Goal: Task Accomplishment & Management: Manage account settings

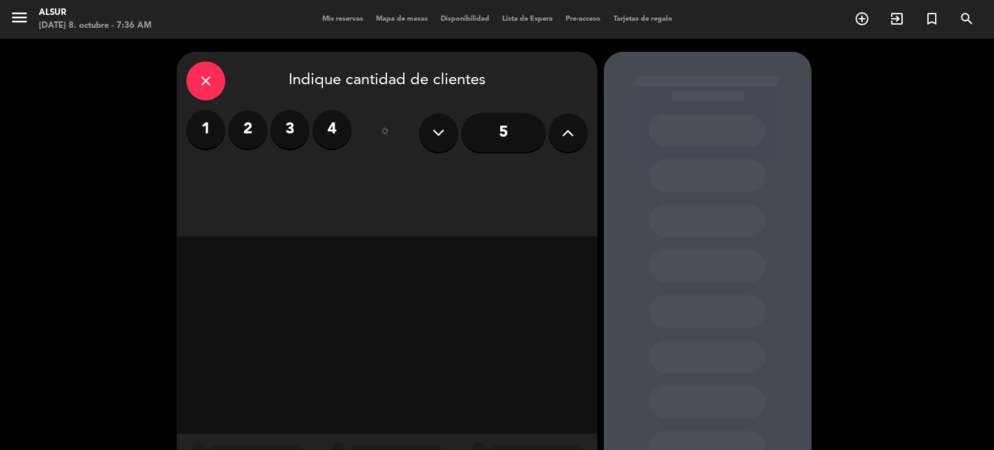
click at [330, 25] on div "menu Alsur [DATE] 8. octubre - 7:36 AM Mis reservas Mapa de mesas Disponibilida…" at bounding box center [497, 19] width 994 height 39
click at [330, 17] on span "Mis reservas" at bounding box center [343, 19] width 54 height 7
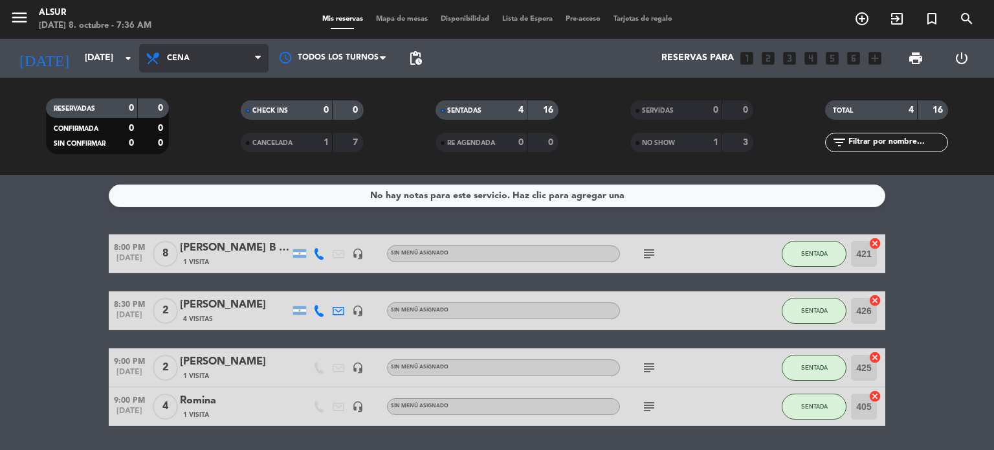
click at [178, 62] on span "Cena" at bounding box center [178, 58] width 23 height 9
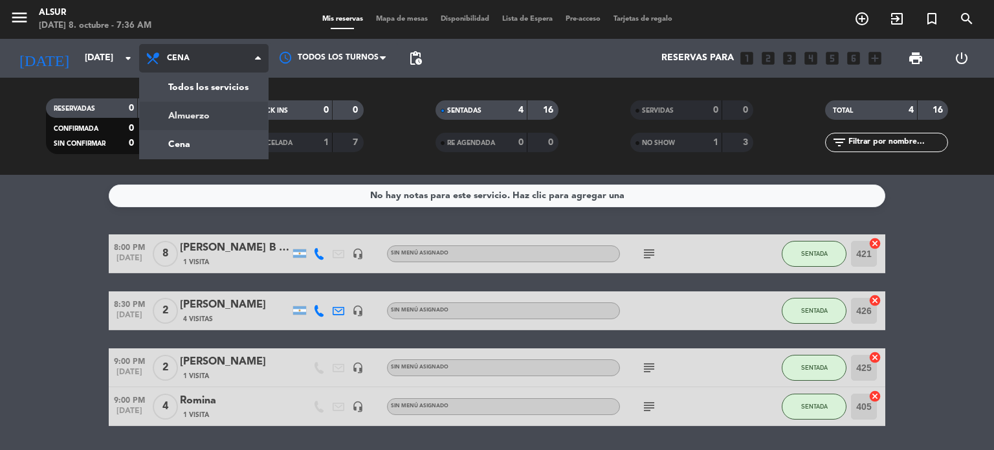
click at [184, 113] on div "menu Alsur [DATE] 8. octubre - 7:36 AM Mis reservas Mapa de mesas Disponibilida…" at bounding box center [497, 87] width 994 height 175
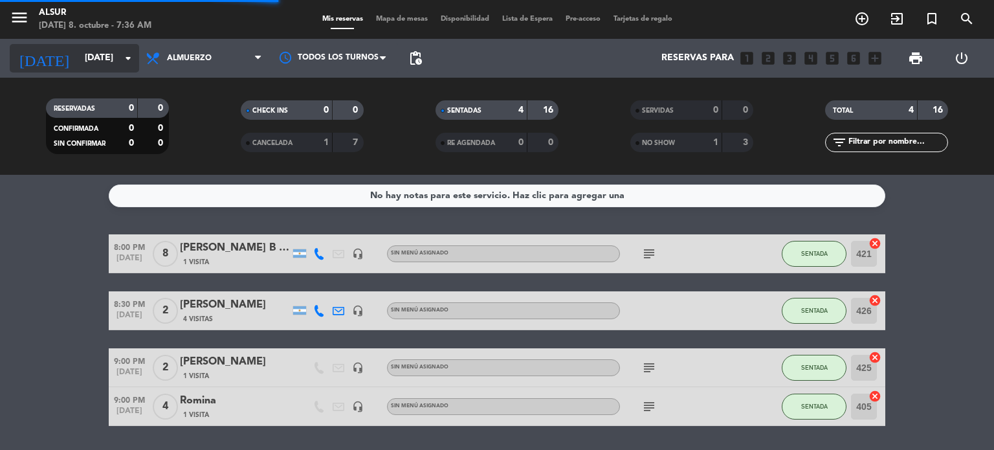
click at [88, 49] on input "[DATE]" at bounding box center [139, 58] width 123 height 23
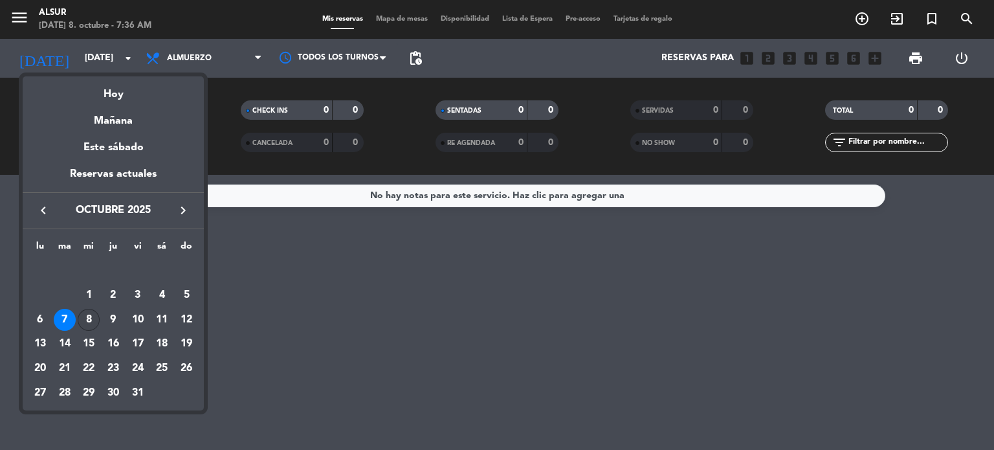
click at [87, 323] on div "8" at bounding box center [89, 320] width 22 height 22
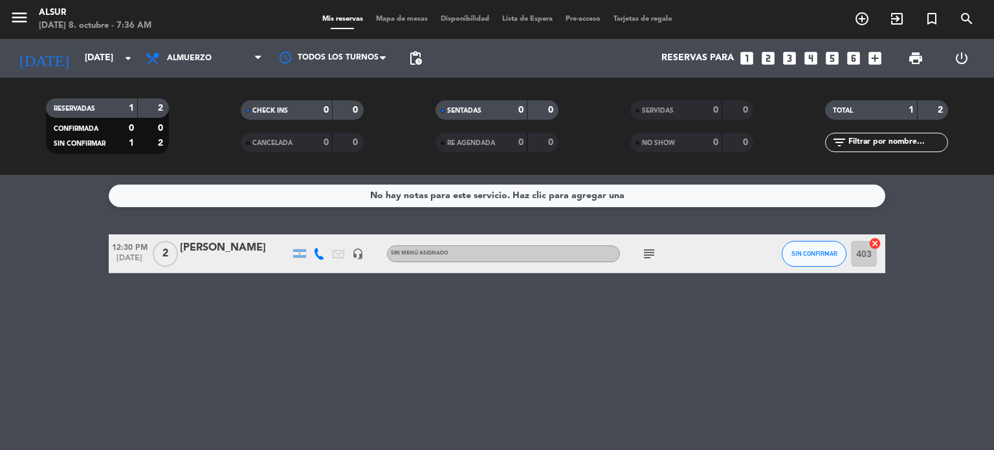
click at [649, 252] on icon "subject" at bounding box center [649, 254] width 16 height 16
click at [641, 350] on div "No hay notas para este servicio. Haz clic para agregar una 12:30 PM [DATE] 2 [P…" at bounding box center [497, 312] width 994 height 275
click at [161, 59] on icon at bounding box center [154, 58] width 19 height 16
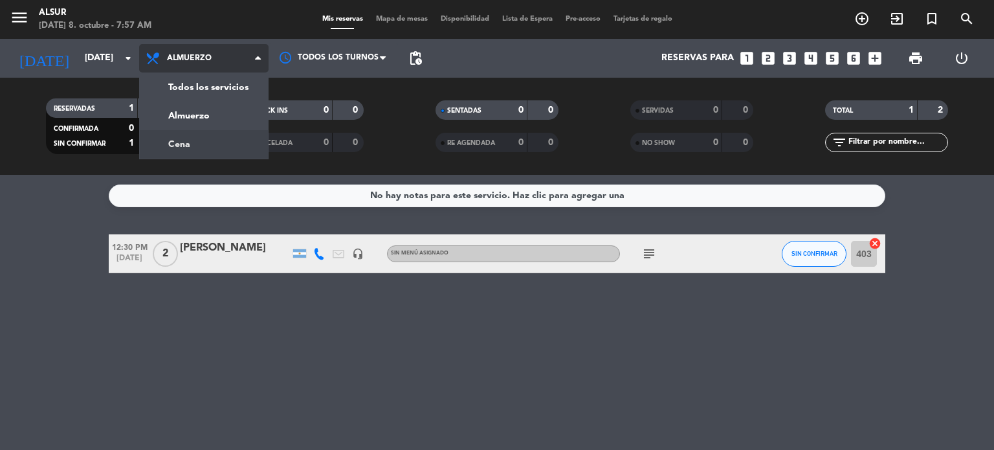
click at [183, 139] on div "menu Alsur [DATE] 8. octubre - 7:57 AM Mis reservas Mapa de mesas Disponibilida…" at bounding box center [497, 87] width 994 height 175
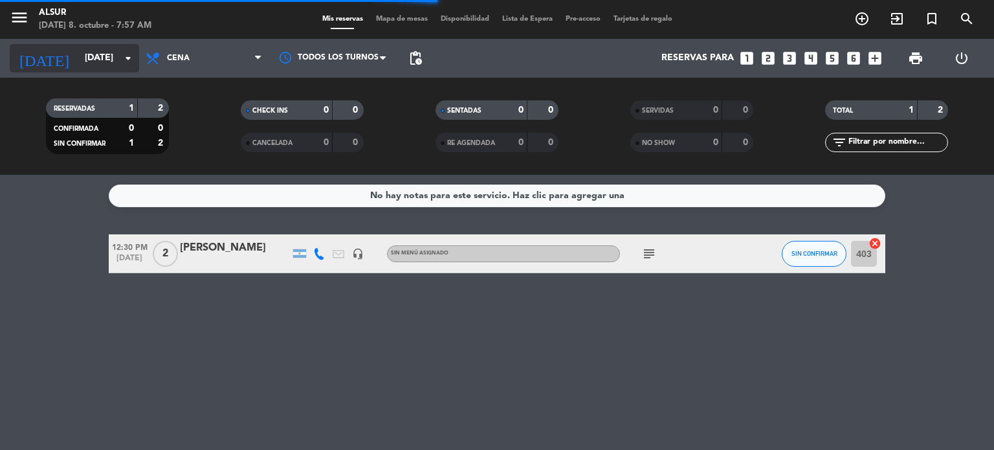
click at [114, 67] on input "[DATE]" at bounding box center [139, 58] width 123 height 23
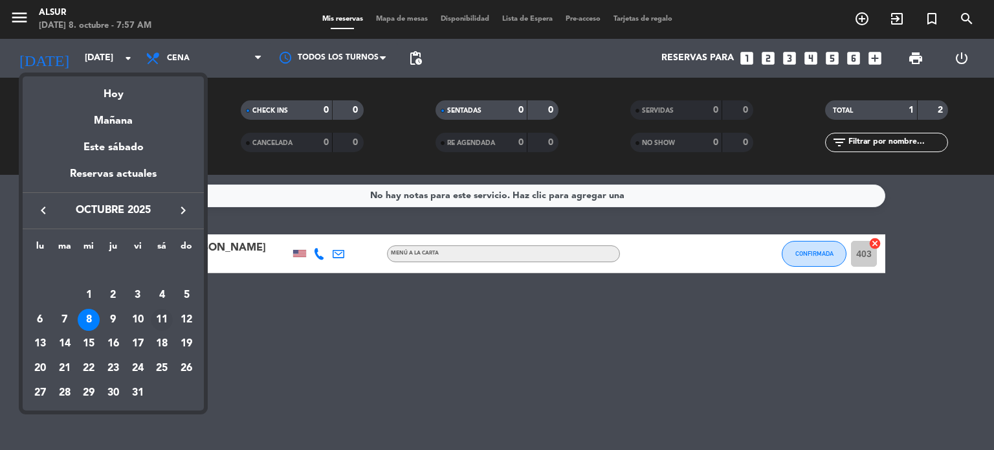
click at [163, 317] on div "11" at bounding box center [162, 320] width 22 height 22
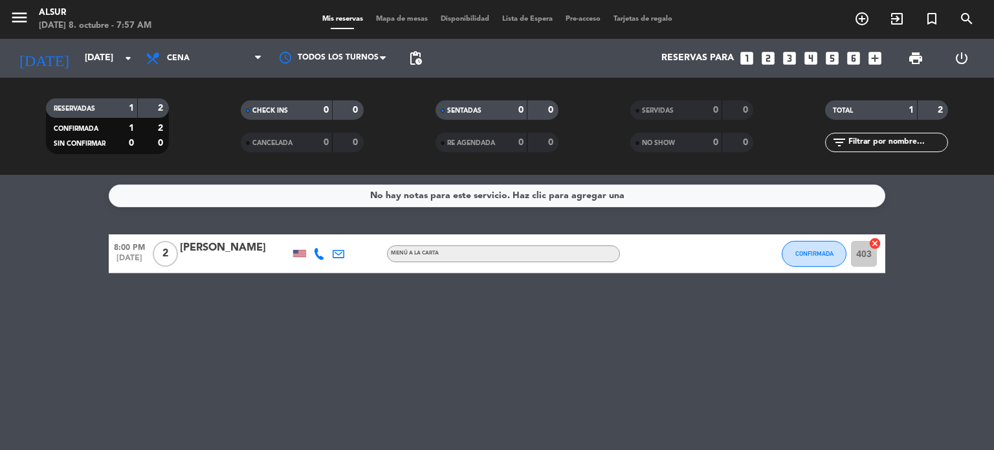
type input "[DATE]"
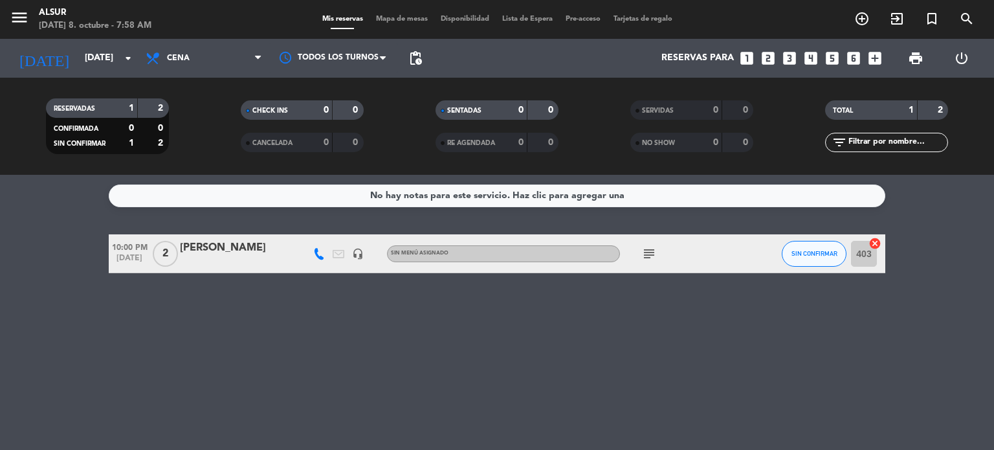
click at [643, 250] on icon "subject" at bounding box center [649, 254] width 16 height 16
drag, startPoint x: 645, startPoint y: 250, endPoint x: 639, endPoint y: 251, distance: 6.6
click at [646, 250] on icon "subject" at bounding box center [649, 254] width 16 height 16
click at [228, 249] on div "[PERSON_NAME]" at bounding box center [235, 247] width 110 height 17
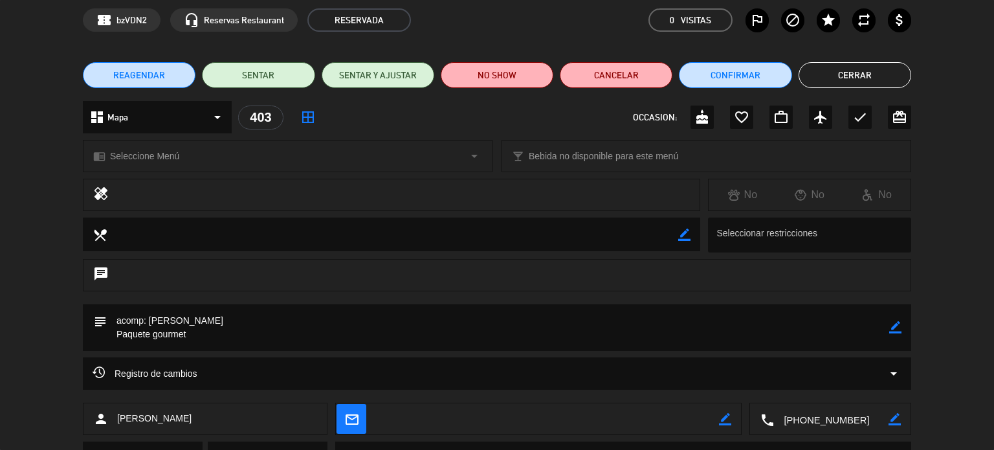
scroll to position [117, 0]
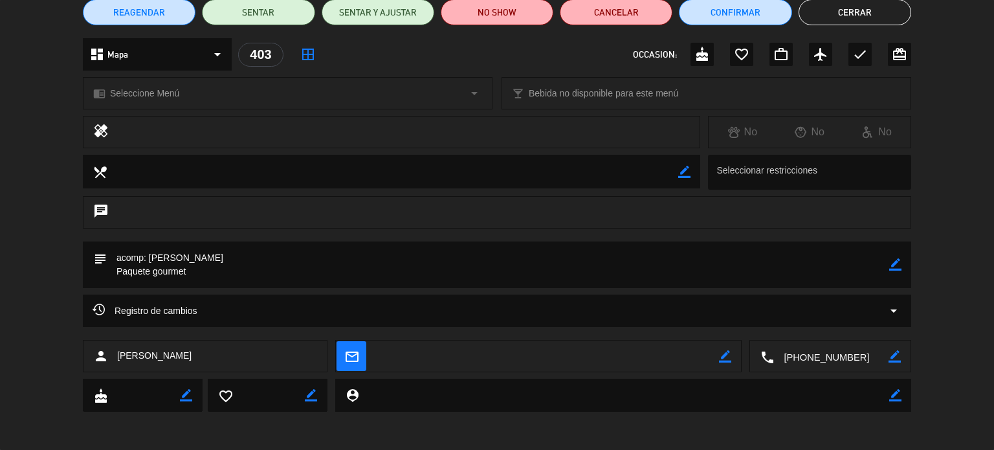
click at [181, 393] on icon "border_color" at bounding box center [186, 395] width 12 height 12
click at [161, 391] on textarea at bounding box center [143, 395] width 72 height 32
type textarea "08/10"
click at [189, 397] on icon at bounding box center [186, 395] width 12 height 12
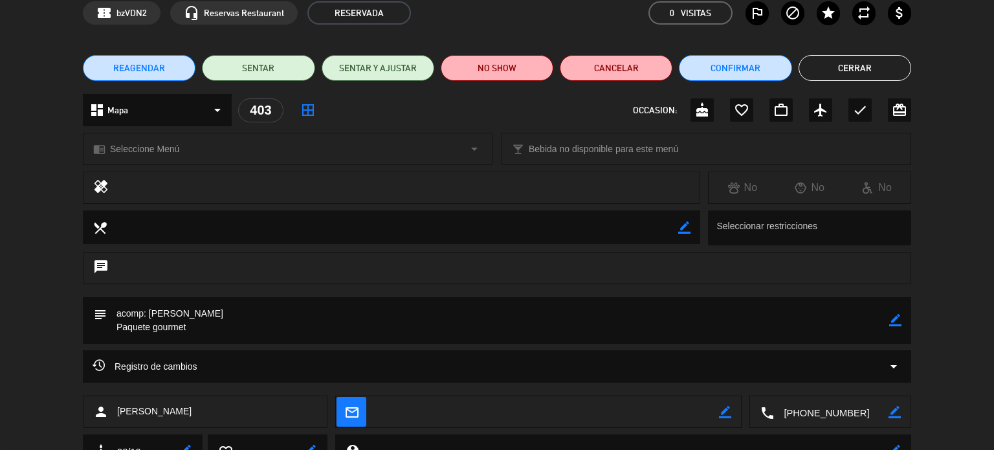
scroll to position [0, 0]
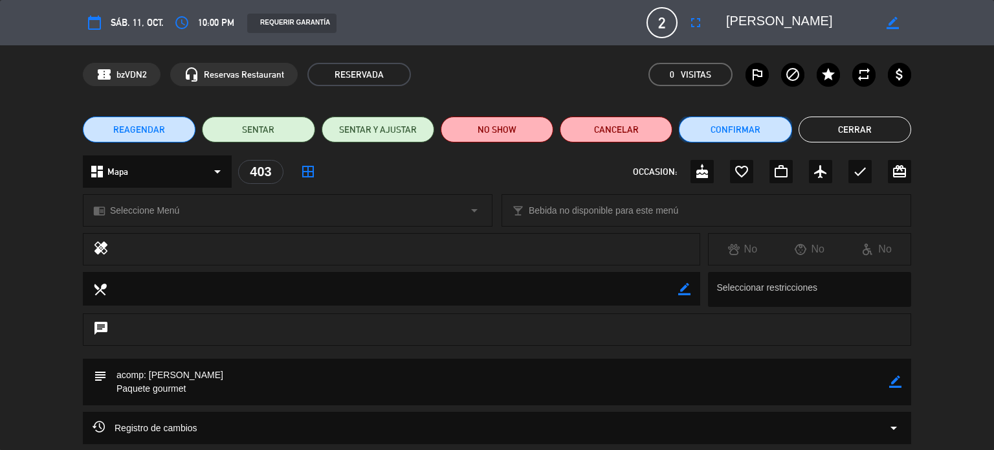
click at [764, 130] on button "Confirmar" at bounding box center [735, 130] width 113 height 26
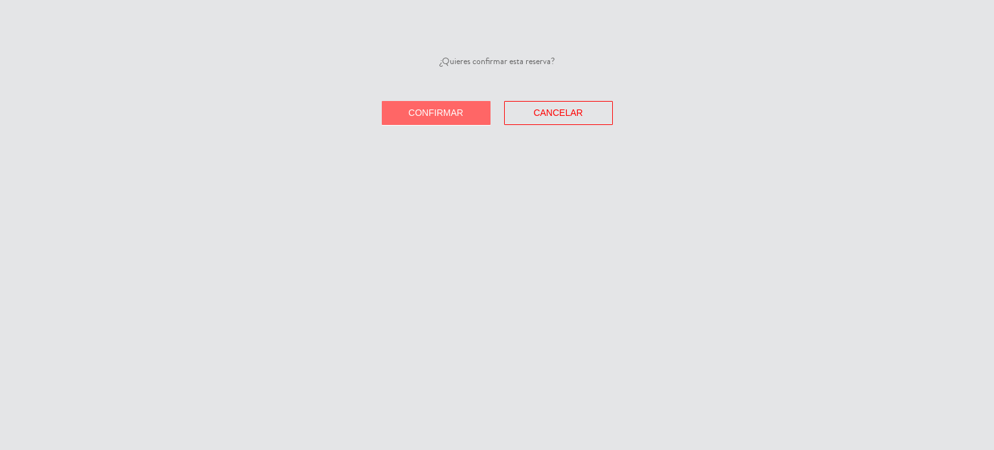
click at [422, 120] on button "Confirmar" at bounding box center [436, 113] width 109 height 24
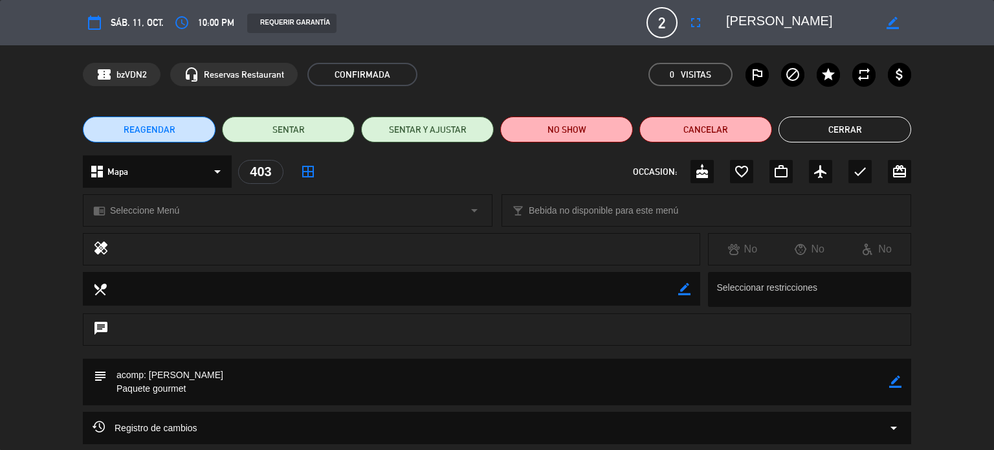
click at [865, 128] on button "Cerrar" at bounding box center [845, 130] width 133 height 26
